Goal: Task Accomplishment & Management: Manage account settings

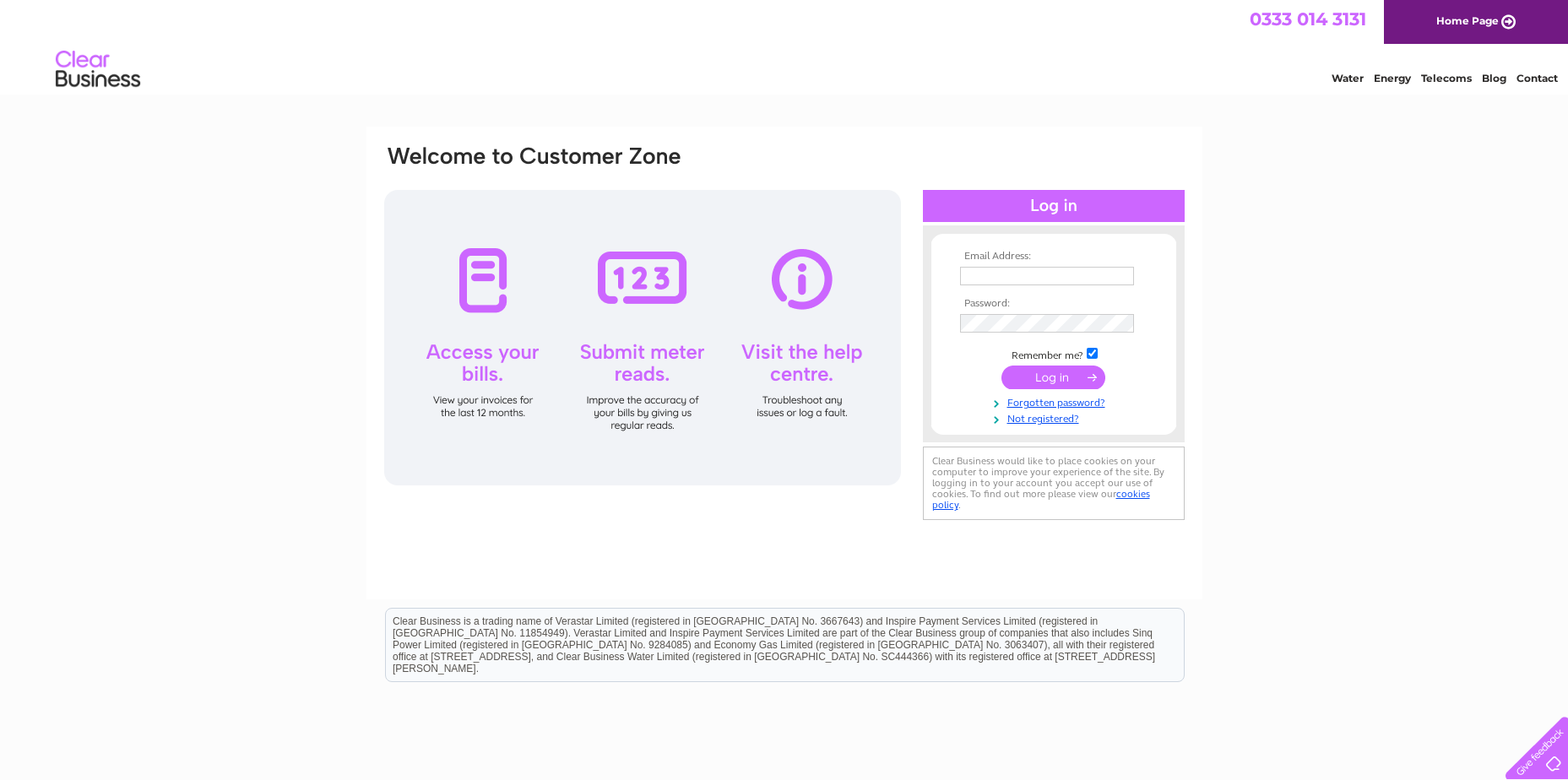
type input "[EMAIL_ADDRESS][DOMAIN_NAME]"
click at [1061, 380] on input "submit" at bounding box center [1054, 377] width 104 height 23
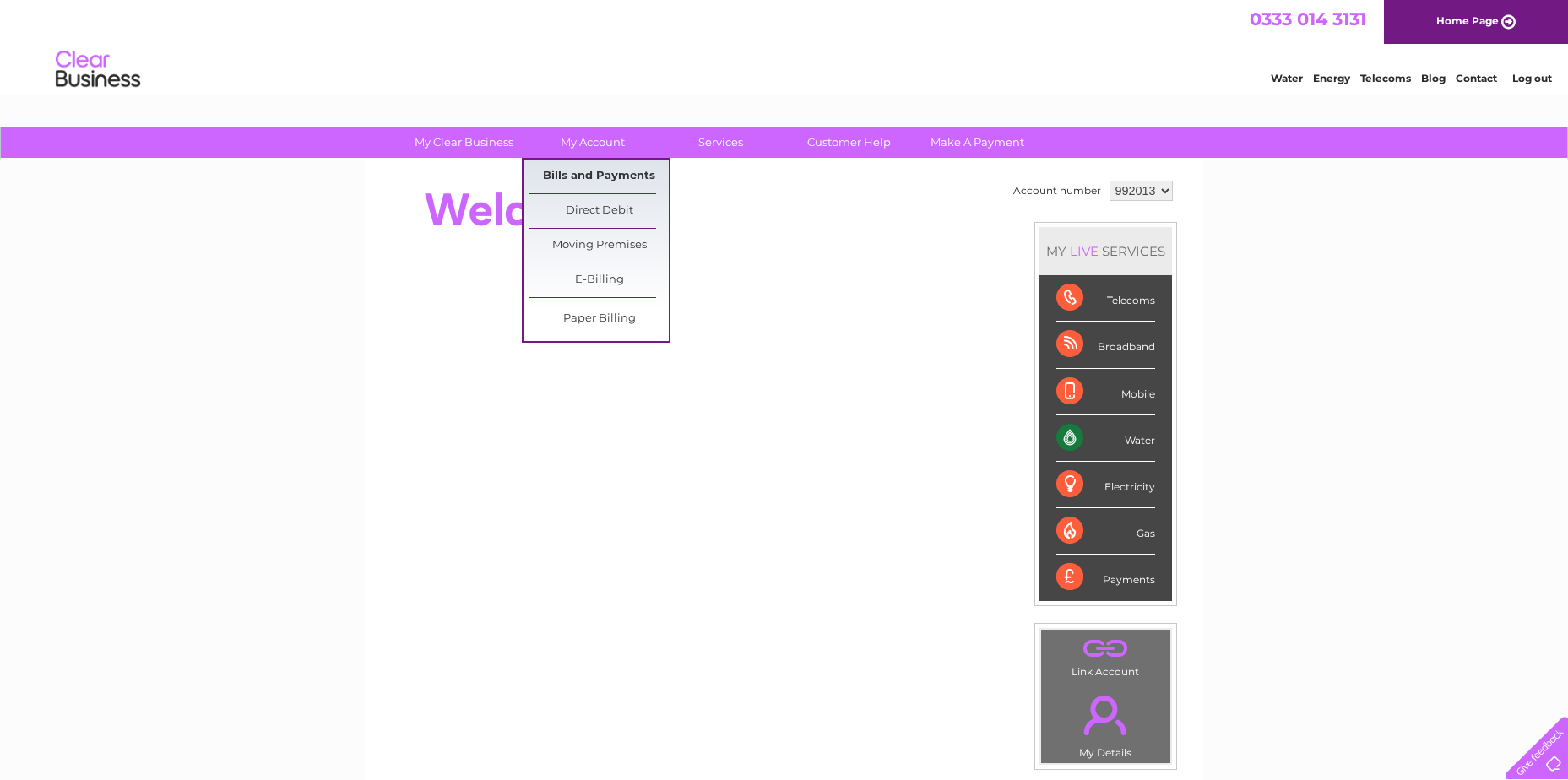
click at [564, 172] on link "Bills and Payments" at bounding box center [599, 177] width 140 height 33
click at [591, 175] on link "Bills and Payments" at bounding box center [599, 177] width 140 height 33
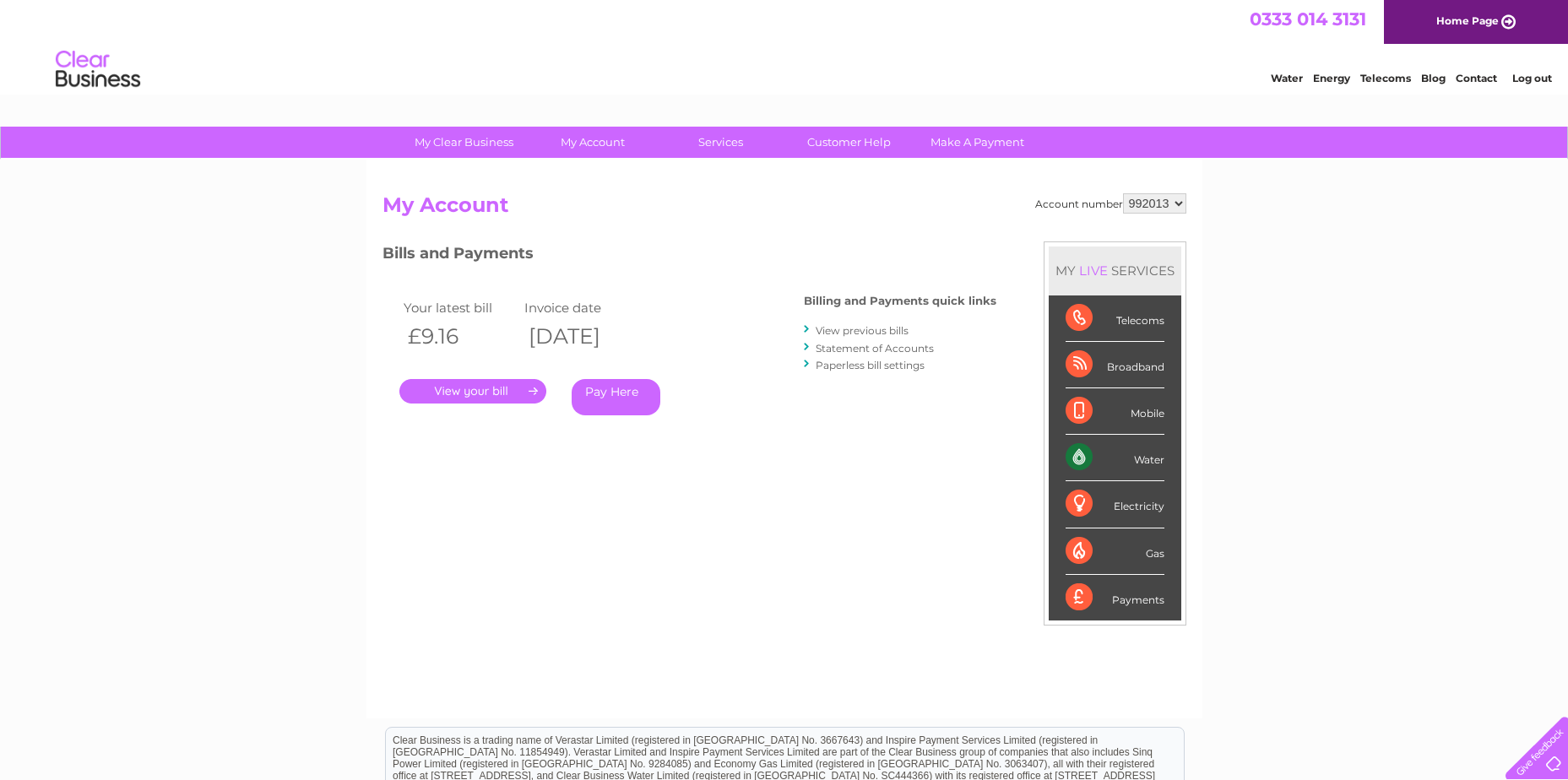
click at [496, 393] on link "." at bounding box center [472, 391] width 147 height 24
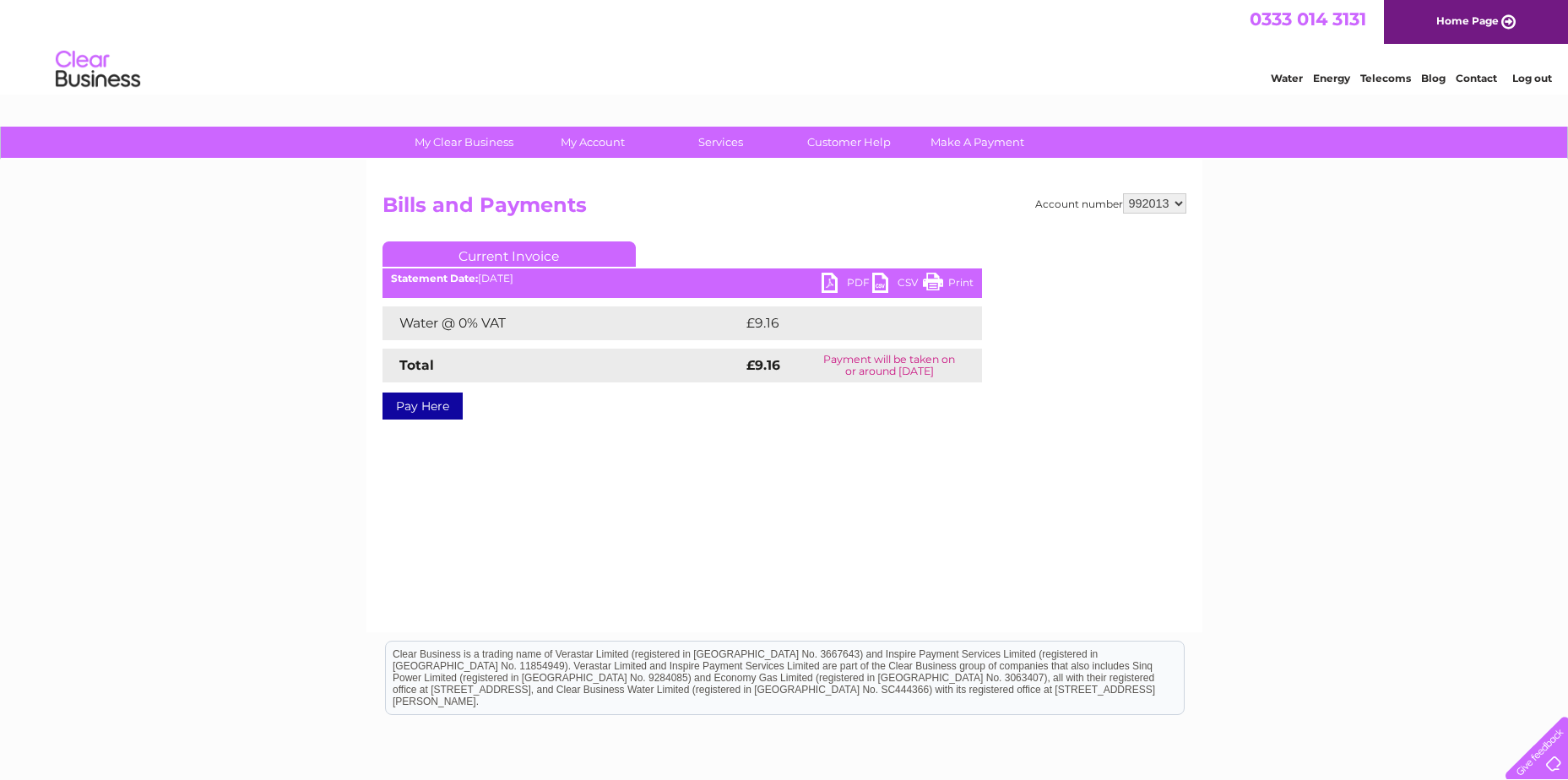
click at [926, 284] on link "Print" at bounding box center [948, 284] width 50 height 24
click at [827, 288] on link "PDF" at bounding box center [846, 284] width 50 height 24
click at [1541, 82] on link "Log out" at bounding box center [1532, 78] width 40 height 13
